Goal: Task Accomplishment & Management: Complete application form

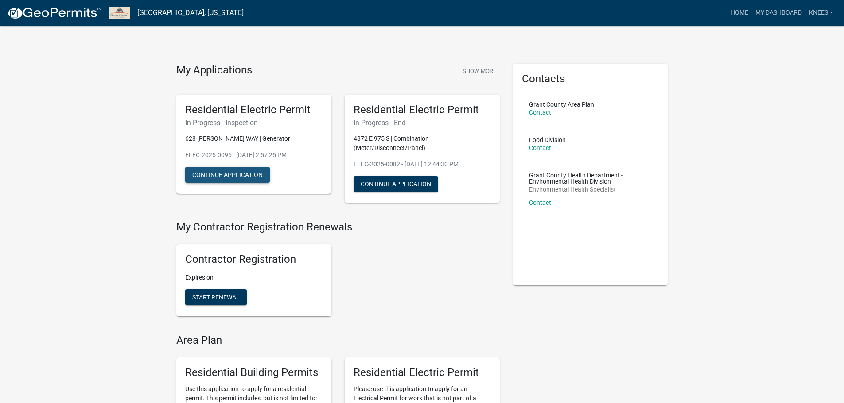
click at [197, 176] on button "Continue Application" at bounding box center [227, 175] width 85 height 16
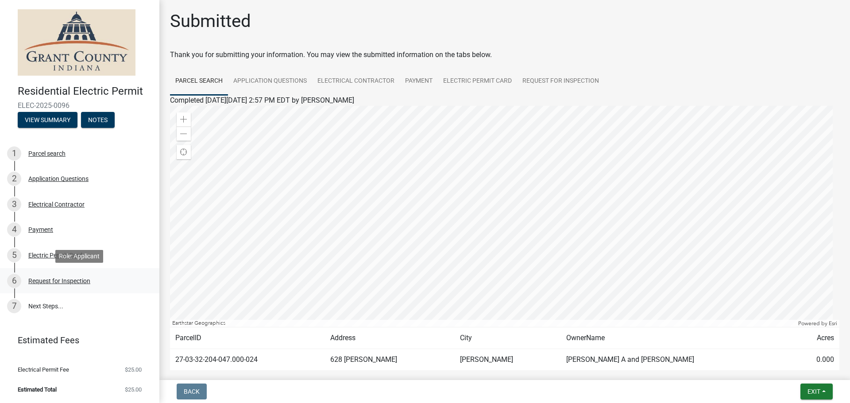
click at [57, 280] on div "Request for Inspection" at bounding box center [59, 281] width 62 height 6
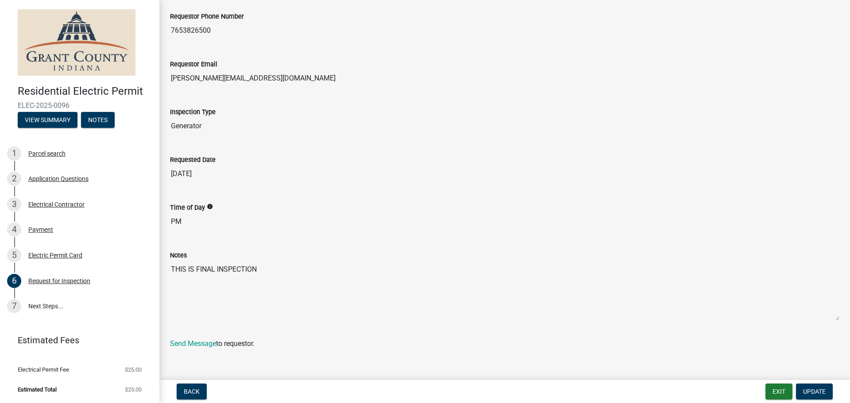
scroll to position [106, 0]
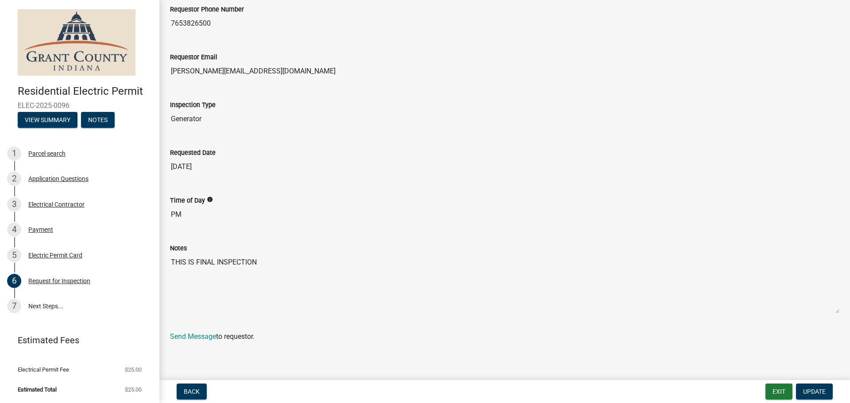
click at [273, 264] on textarea "THIS IS FINAL INSPECTION" at bounding box center [505, 284] width 670 height 60
click at [268, 261] on textarea "THIS IS FINAL INSPECTION" at bounding box center [505, 284] width 670 height 60
click at [262, 261] on textarea "THIS IS FINAL INSPECTION" at bounding box center [505, 284] width 670 height 60
click at [256, 261] on textarea "THIS IS FINAL INSPECTION" at bounding box center [505, 284] width 670 height 60
click at [258, 261] on textarea "THIS IS FINAL INSPECTION" at bounding box center [505, 284] width 670 height 60
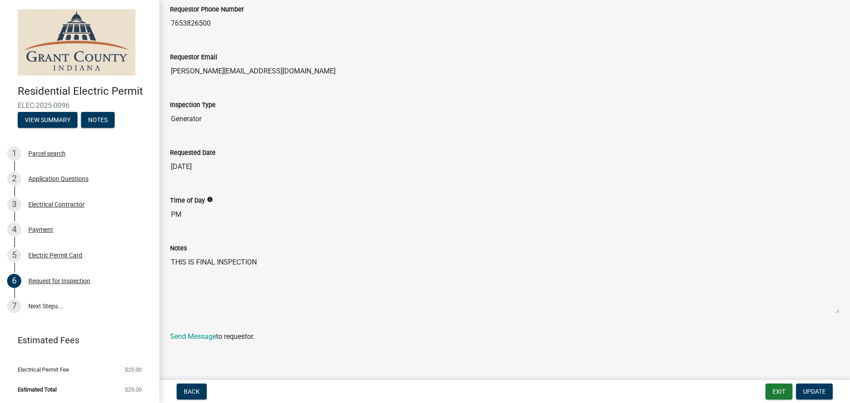
click at [258, 261] on textarea "THIS IS FINAL INSPECTION" at bounding box center [505, 284] width 670 height 60
click at [195, 289] on textarea "THIS IS FINAL INSPECTION" at bounding box center [505, 284] width 670 height 60
